Goal: Task Accomplishment & Management: Complete application form

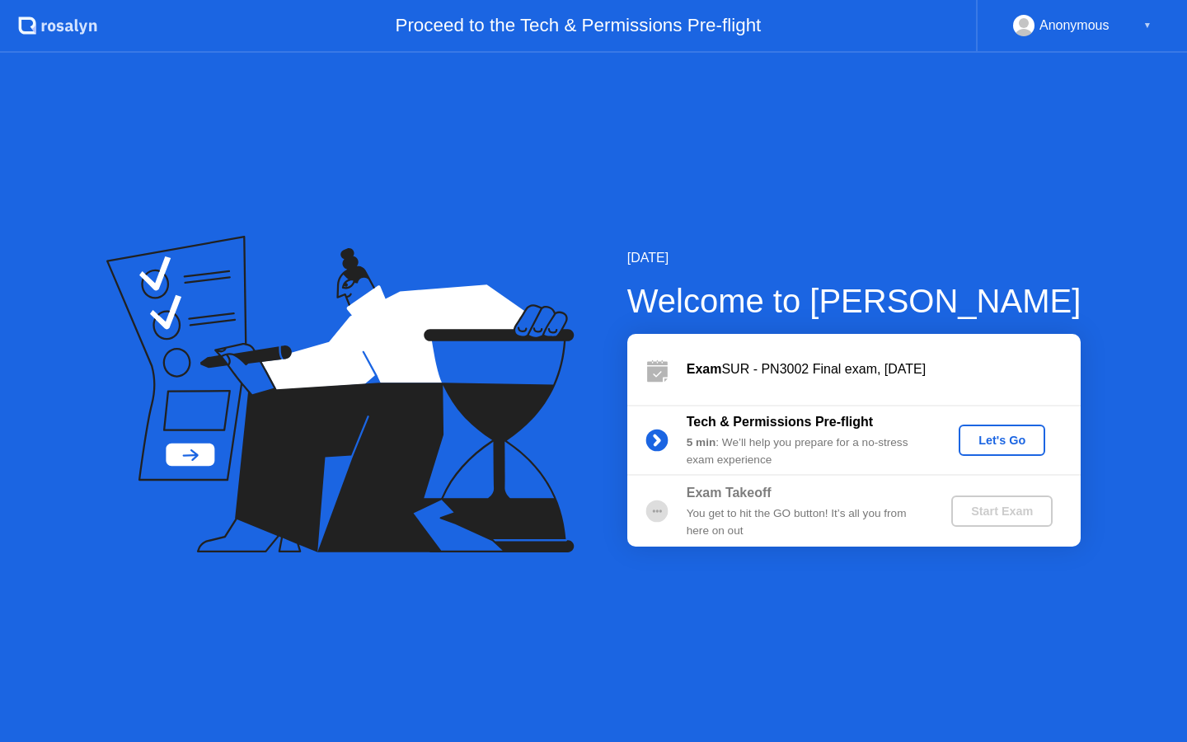
click at [1004, 447] on div "Let's Go" at bounding box center [1002, 440] width 73 height 13
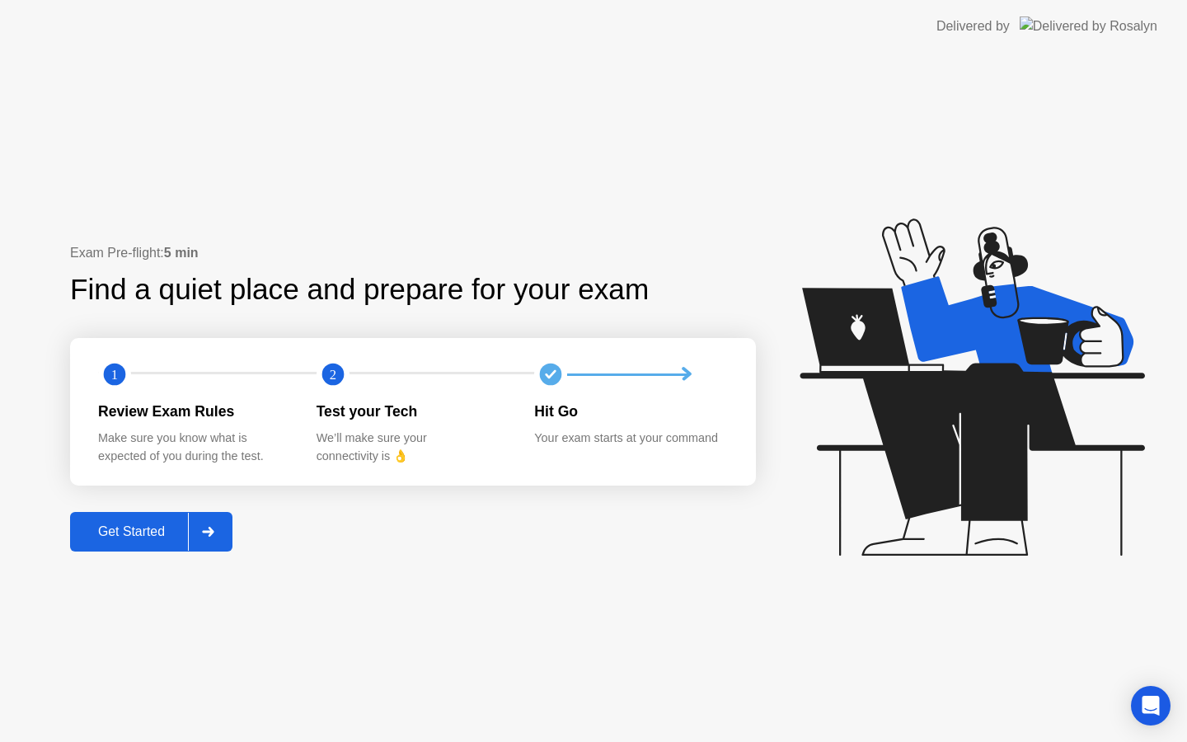
click at [153, 520] on button "Get Started" at bounding box center [151, 532] width 162 height 40
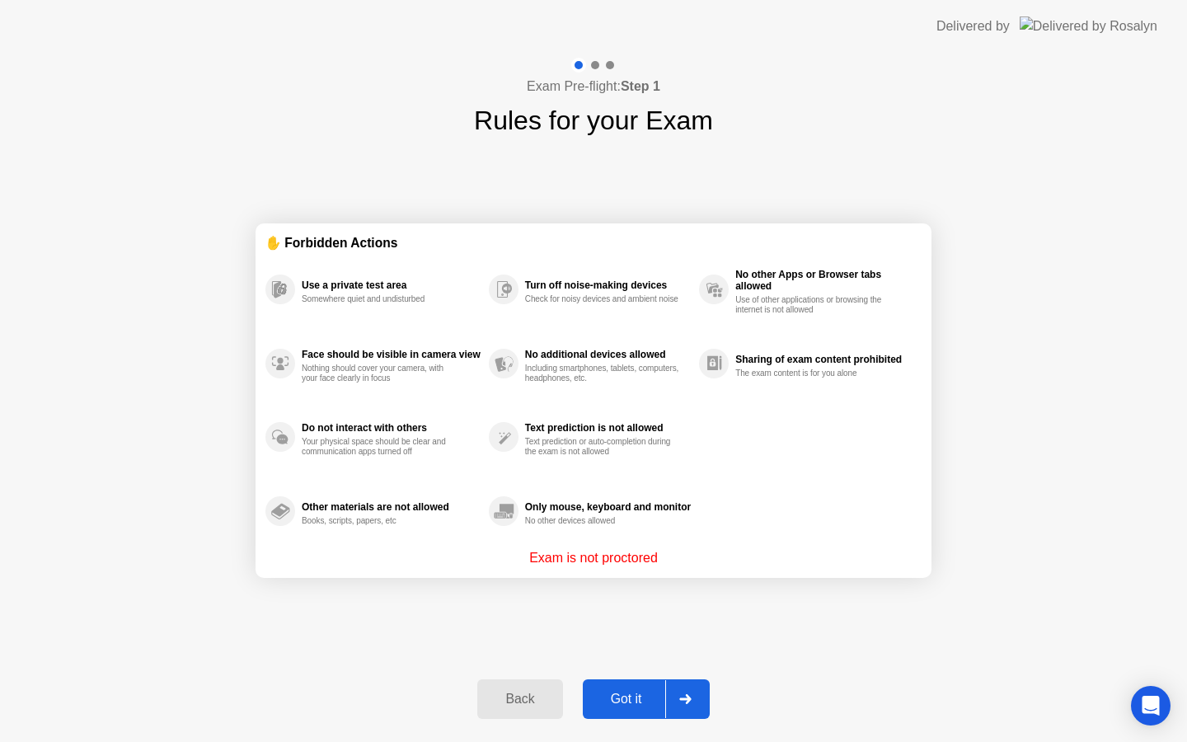
click at [631, 707] on div "Got it" at bounding box center [627, 699] width 78 height 15
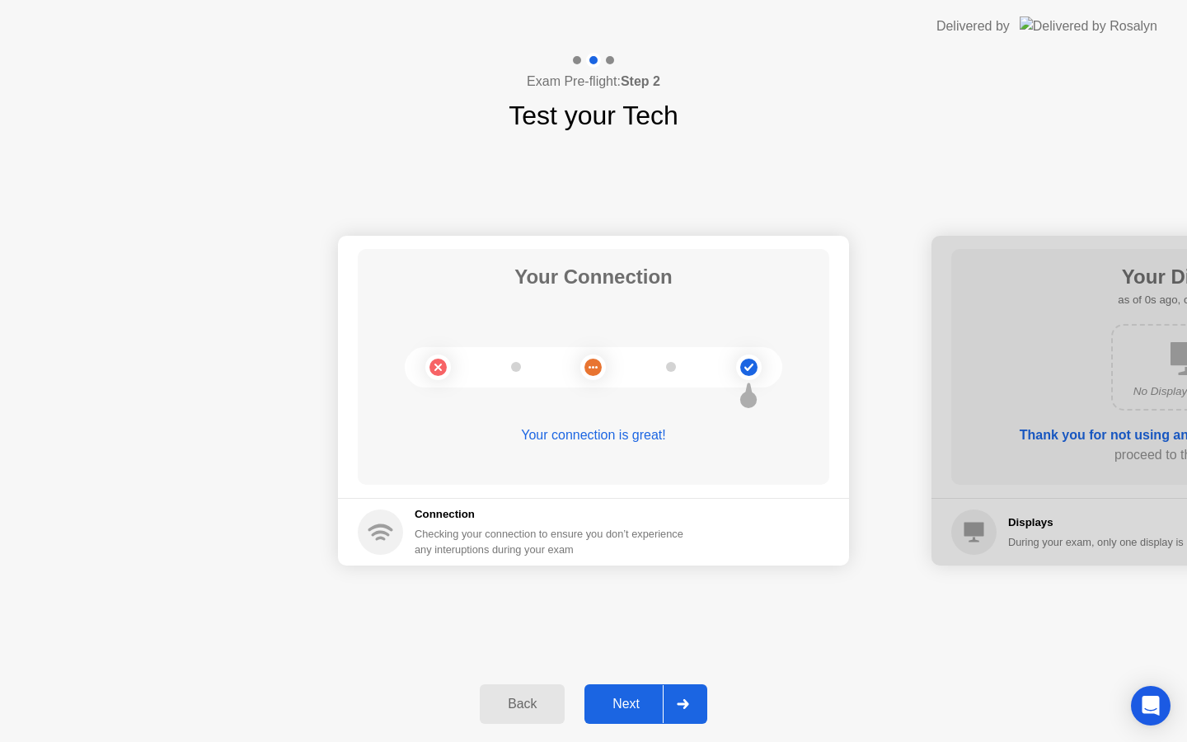
click at [624, 709] on div "Next" at bounding box center [626, 704] width 73 height 15
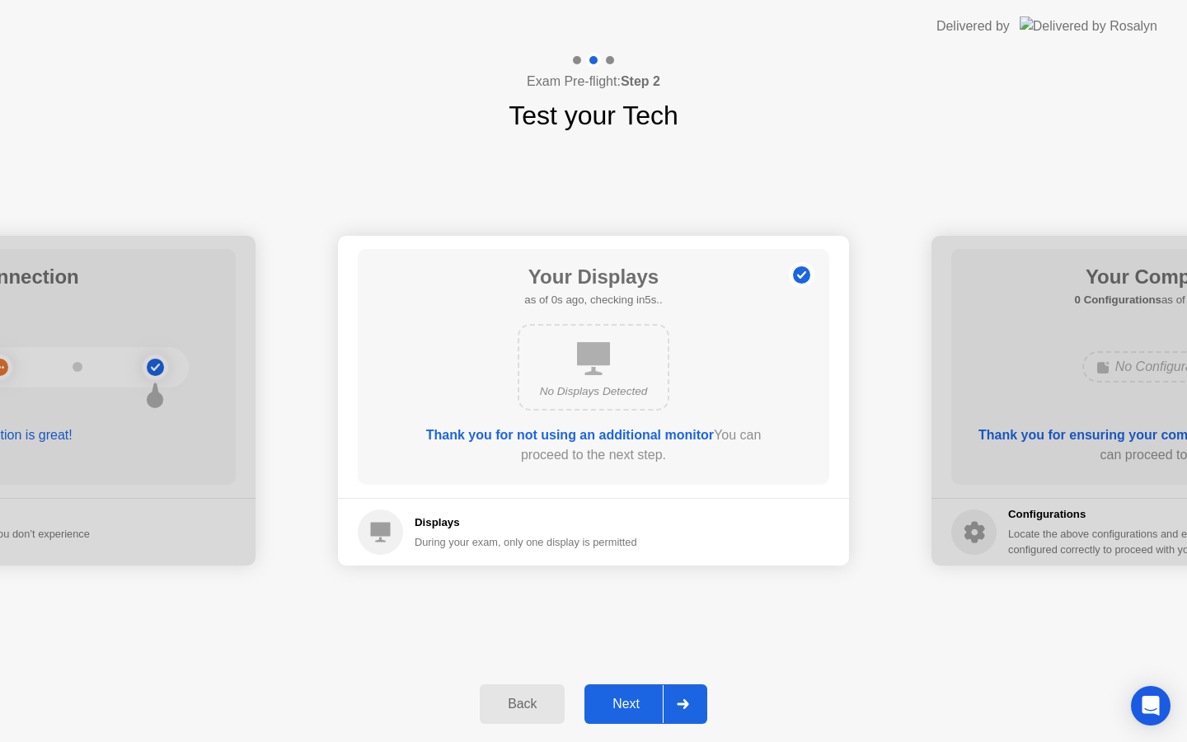
click at [624, 709] on div "Next" at bounding box center [626, 704] width 73 height 15
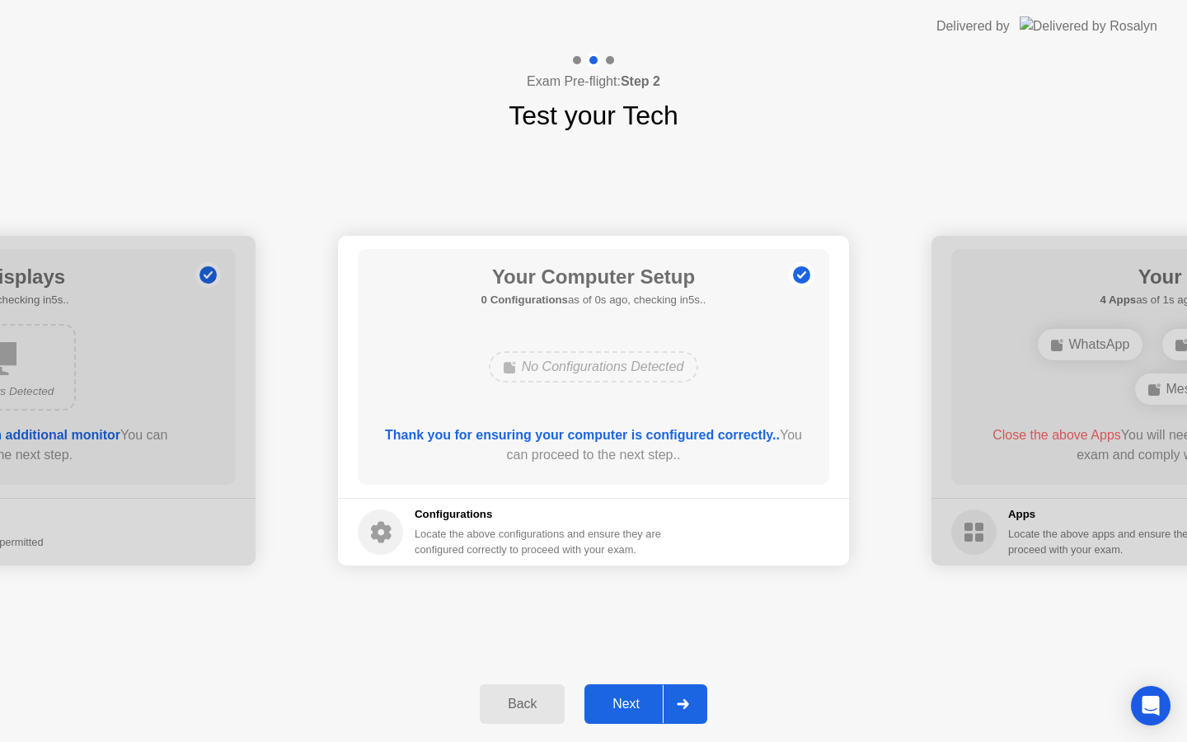
click at [624, 709] on div "Next" at bounding box center [626, 704] width 73 height 15
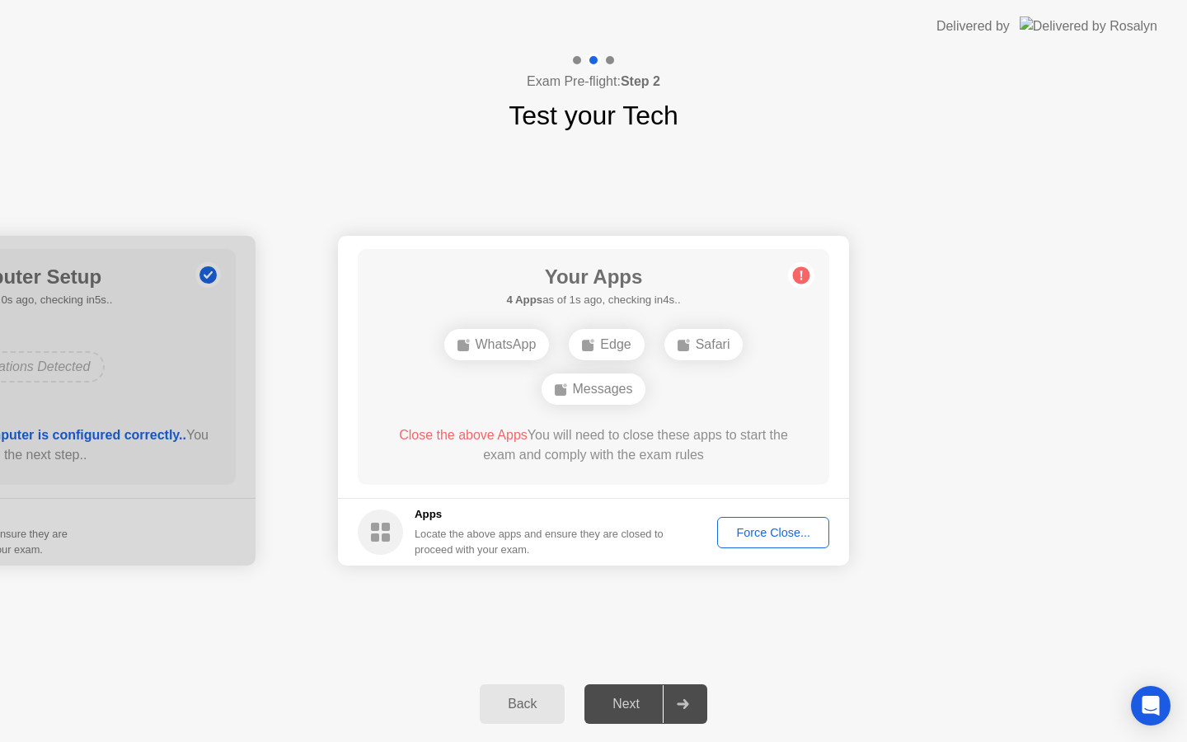
click at [755, 541] on button "Force Close..." at bounding box center [773, 532] width 112 height 31
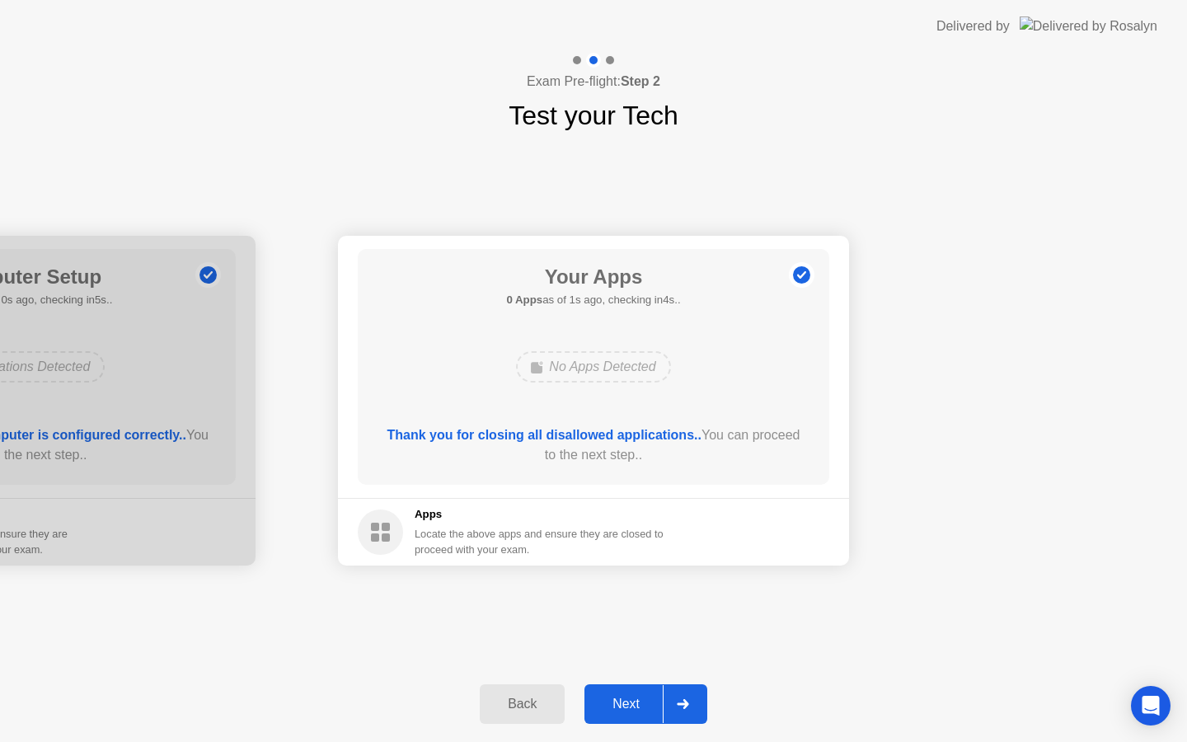
click at [623, 697] on div "Next" at bounding box center [626, 704] width 73 height 15
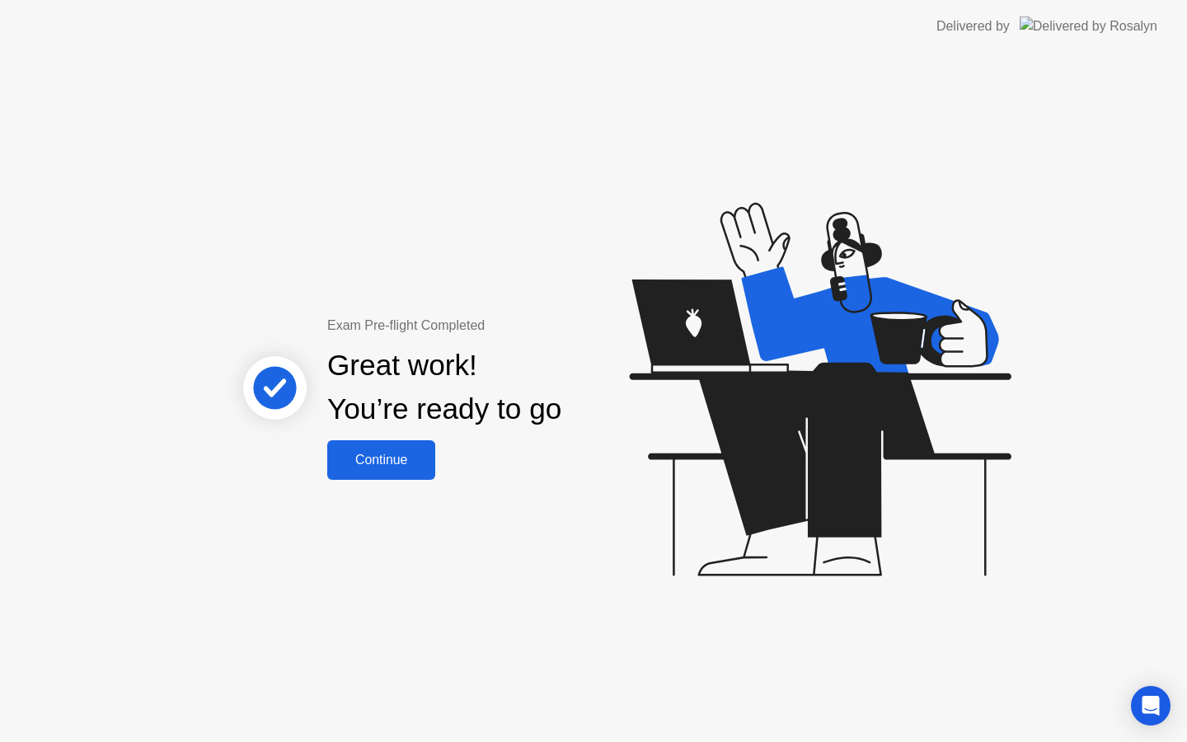
click at [401, 448] on button "Continue" at bounding box center [381, 460] width 108 height 40
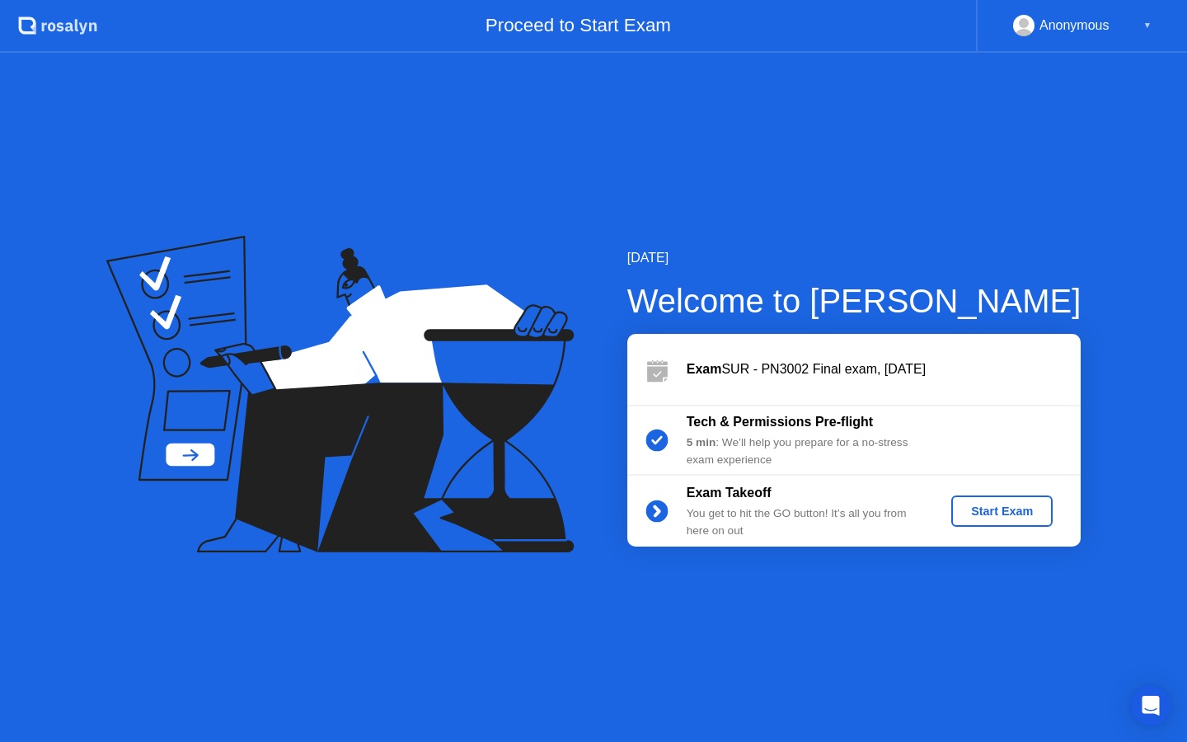
click at [995, 516] on div "Start Exam" at bounding box center [1002, 511] width 88 height 13
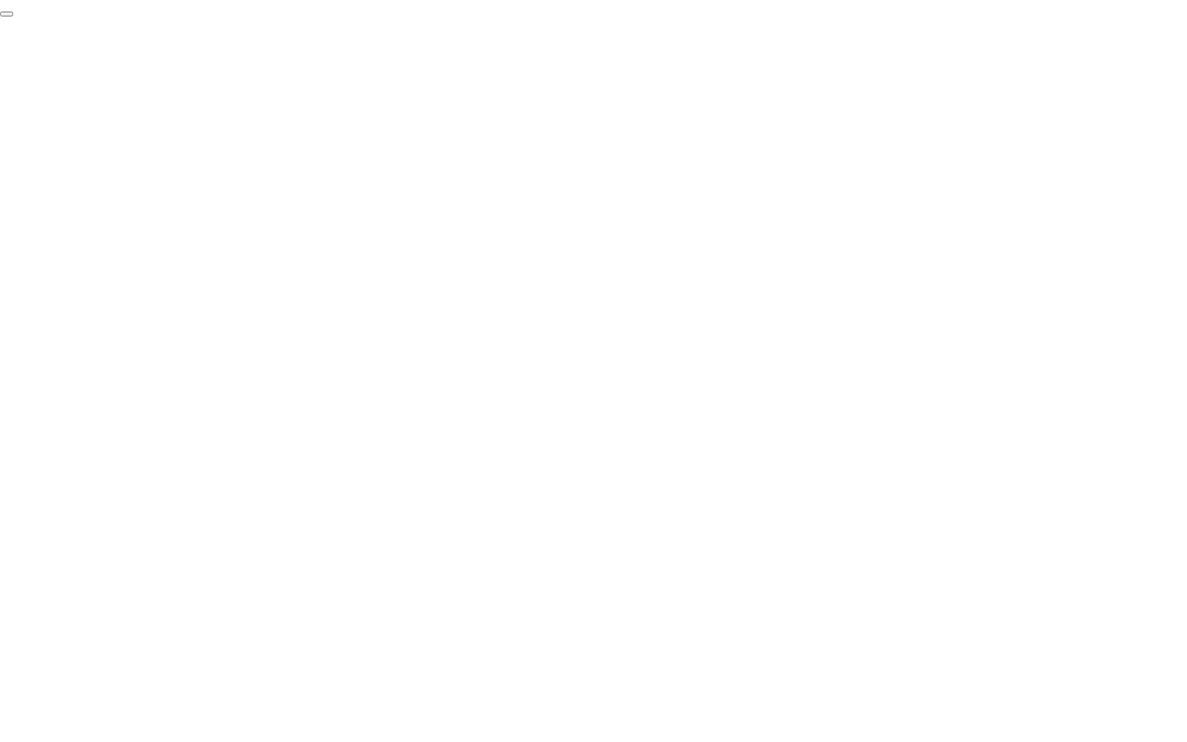
click at [13, 16] on button "End Proctoring Session" at bounding box center [6, 14] width 13 height 5
